Goal: Find contact information: Find contact information

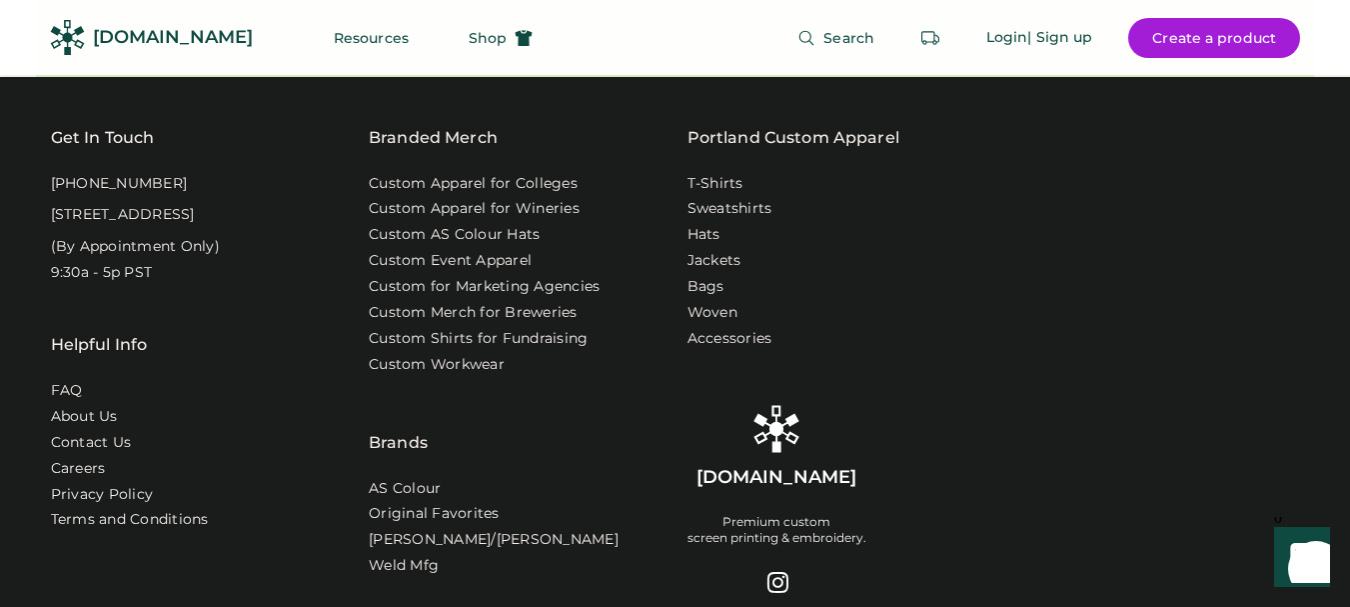
scroll to position [6485, 0]
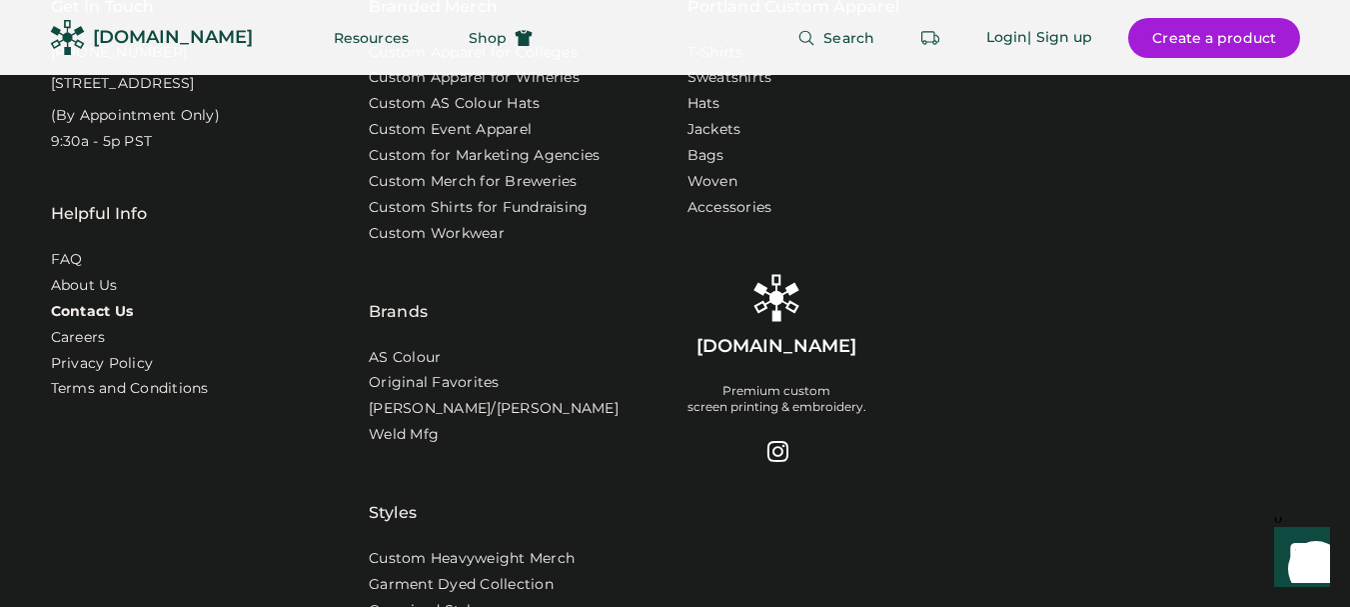
click at [83, 322] on link "Contact Us" at bounding box center [92, 312] width 83 height 20
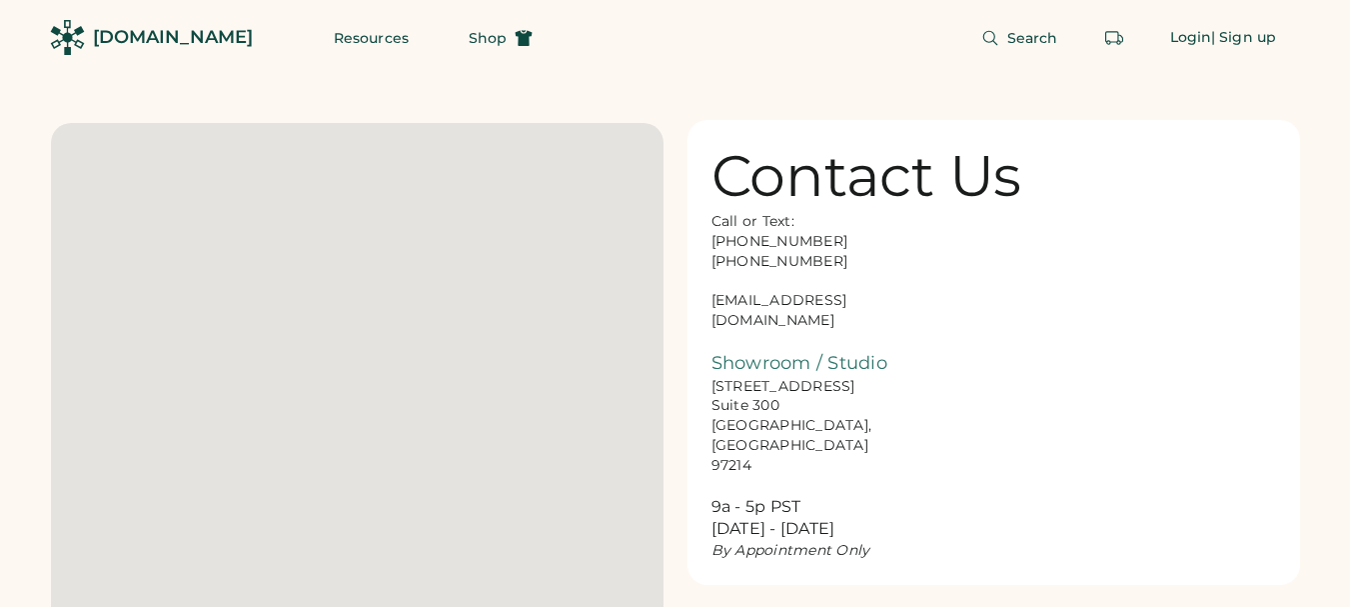
click at [818, 307] on div "Call or Text: [PHONE_NUMBER] [PHONE_NUMBER] [EMAIL_ADDRESS][DOMAIN_NAME] Showro…" at bounding box center [812, 386] width 200 height 349
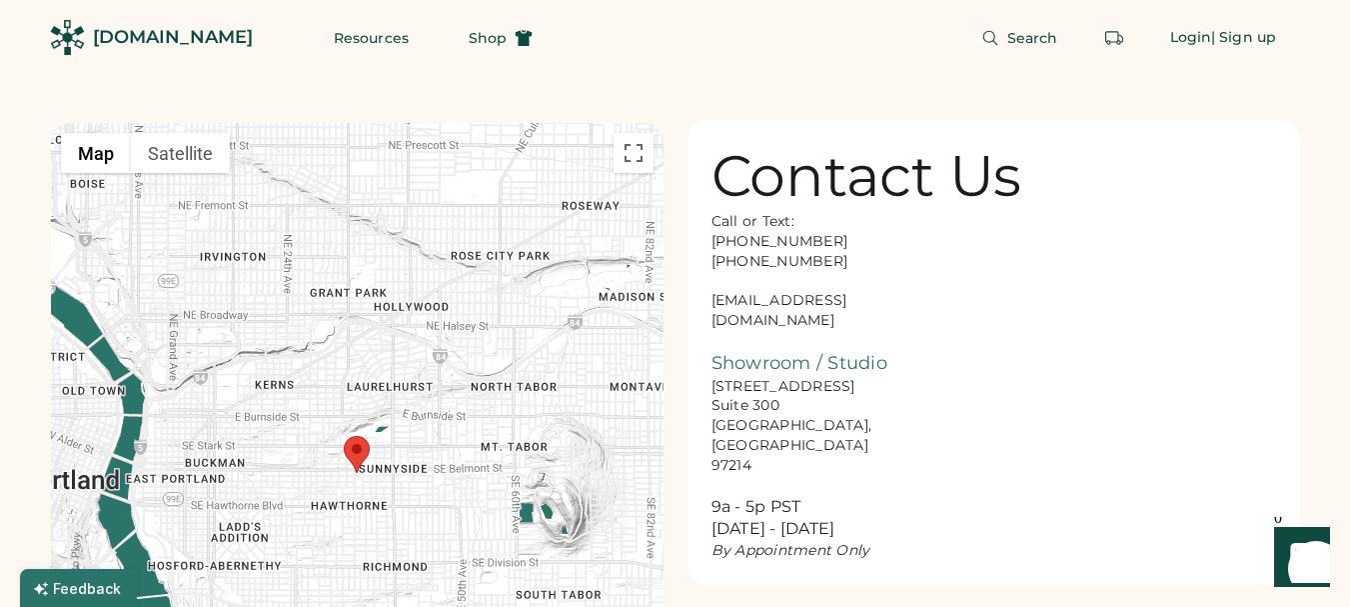
click at [883, 280] on div "Call or Text: [PHONE_NUMBER] [PHONE_NUMBER] [EMAIL_ADDRESS][DOMAIN_NAME] Showro…" at bounding box center [812, 386] width 200 height 349
drag, startPoint x: 844, startPoint y: 299, endPoint x: 716, endPoint y: 305, distance: 129.1
click at [716, 305] on div "Call or Text: [PHONE_NUMBER] [PHONE_NUMBER] [EMAIL_ADDRESS][DOMAIN_NAME] Showro…" at bounding box center [812, 386] width 200 height 349
